Goal: Task Accomplishment & Management: Use online tool/utility

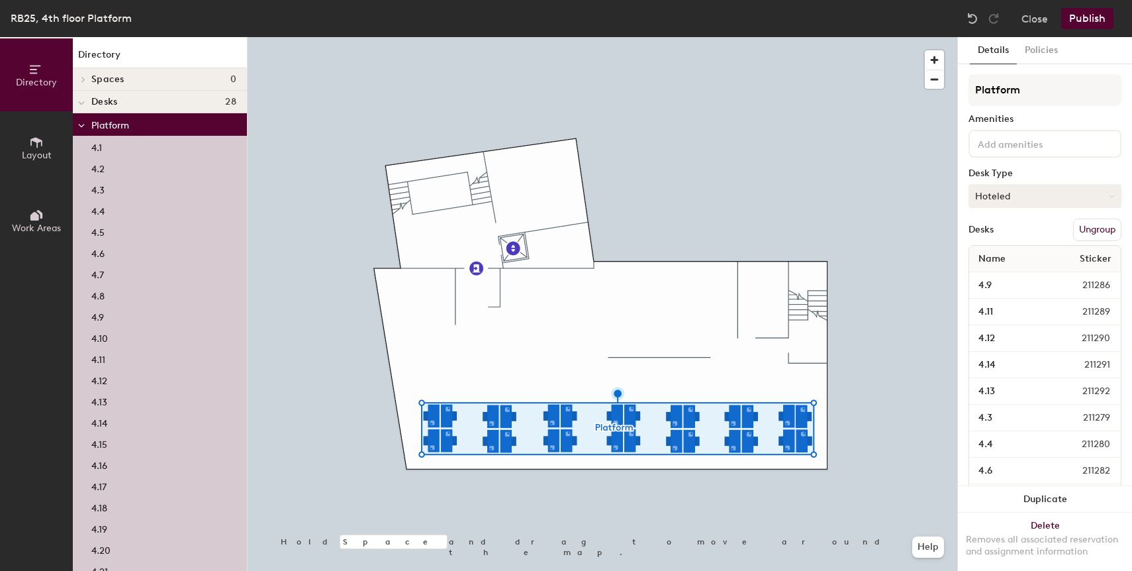
click at [1028, 196] on button "Hoteled" at bounding box center [1044, 196] width 153 height 24
click at [1011, 283] on div "Hoteled" at bounding box center [1035, 277] width 132 height 20
click at [1094, 19] on button "Publish" at bounding box center [1087, 18] width 52 height 21
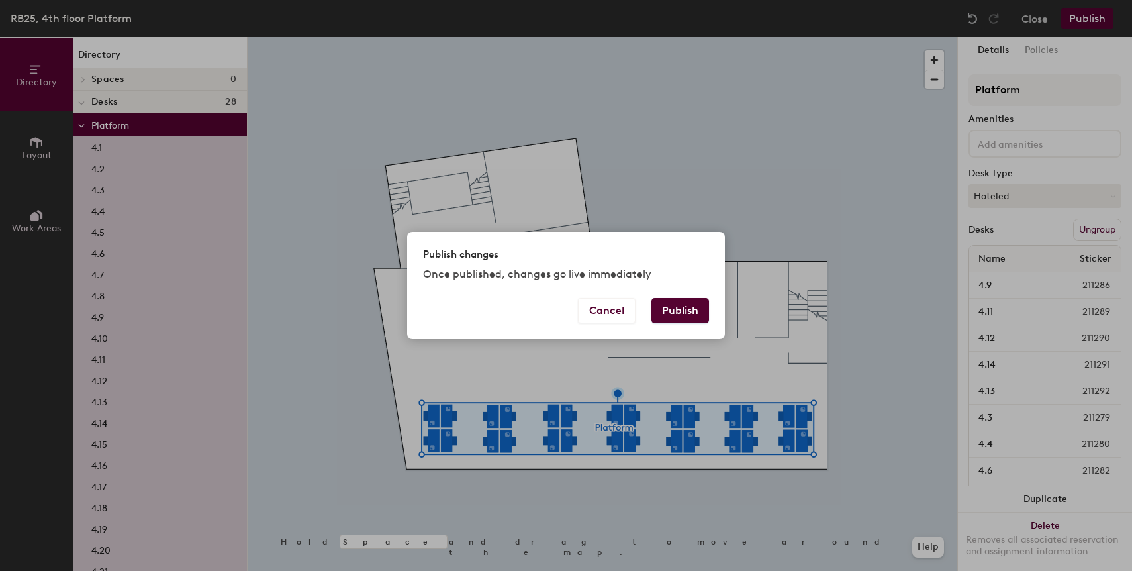
click at [683, 308] on button "Publish" at bounding box center [680, 310] width 58 height 25
